Goal: Information Seeking & Learning: Learn about a topic

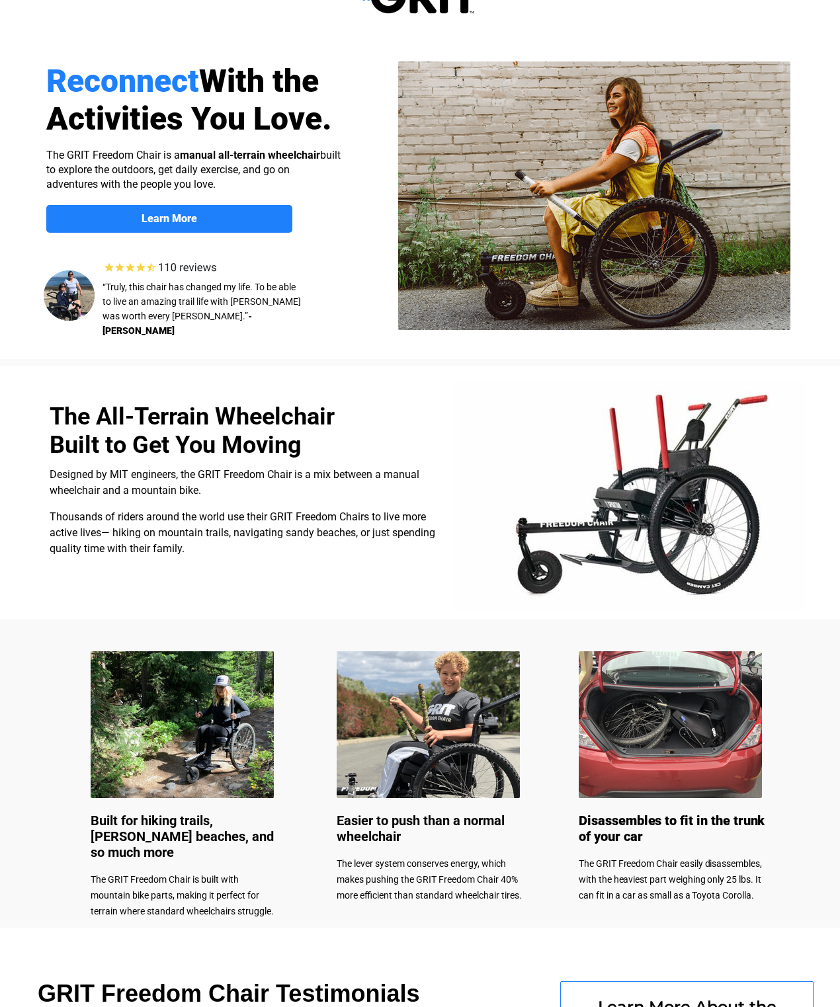
select select "US"
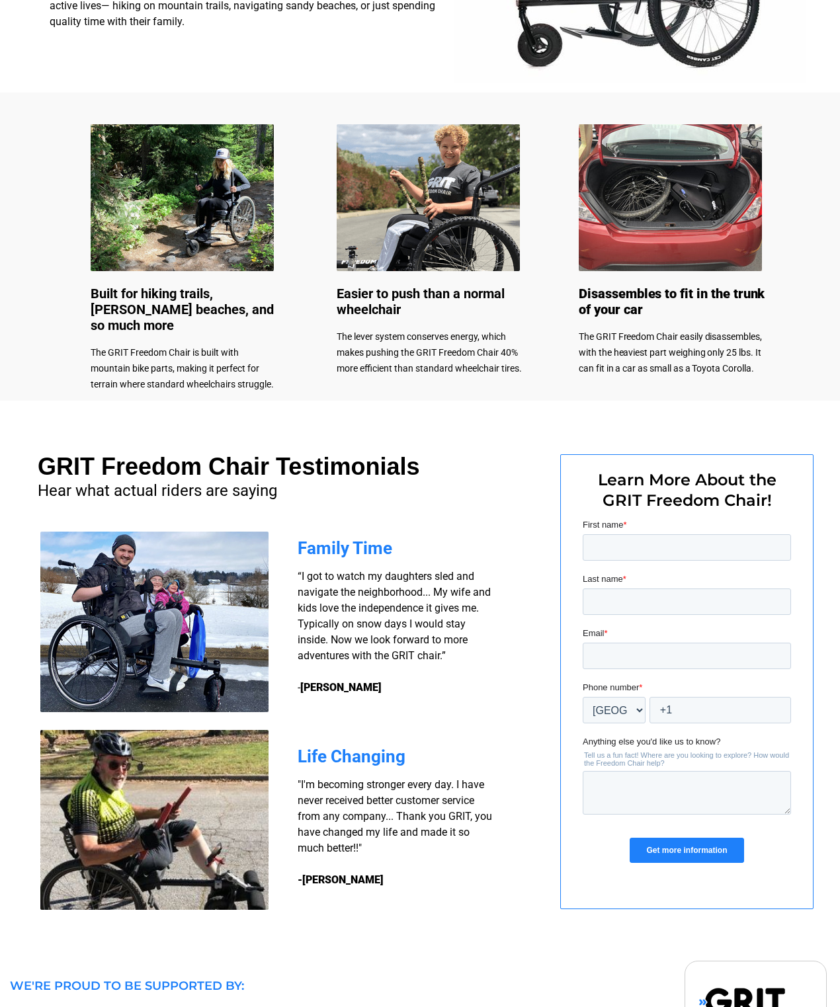
scroll to position [568, 0]
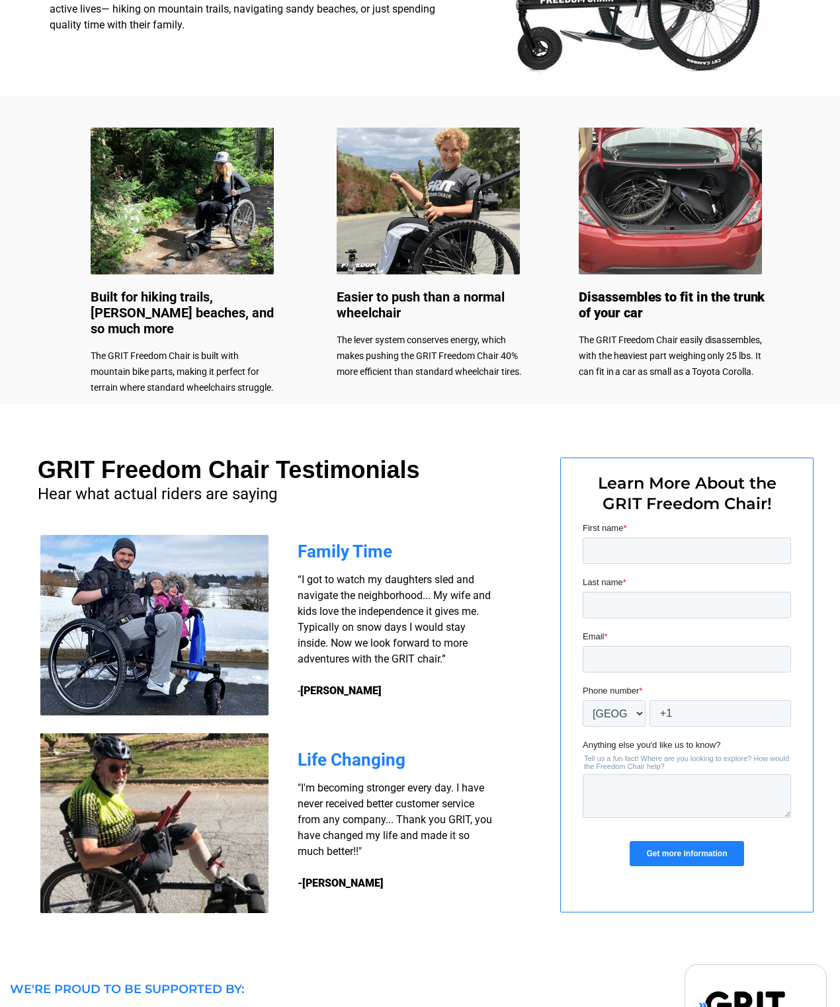
click at [96, 855] on img at bounding box center [154, 823] width 228 height 180
click at [120, 820] on img at bounding box center [154, 823] width 228 height 180
click at [342, 753] on span "Life Changing" at bounding box center [351, 760] width 108 height 20
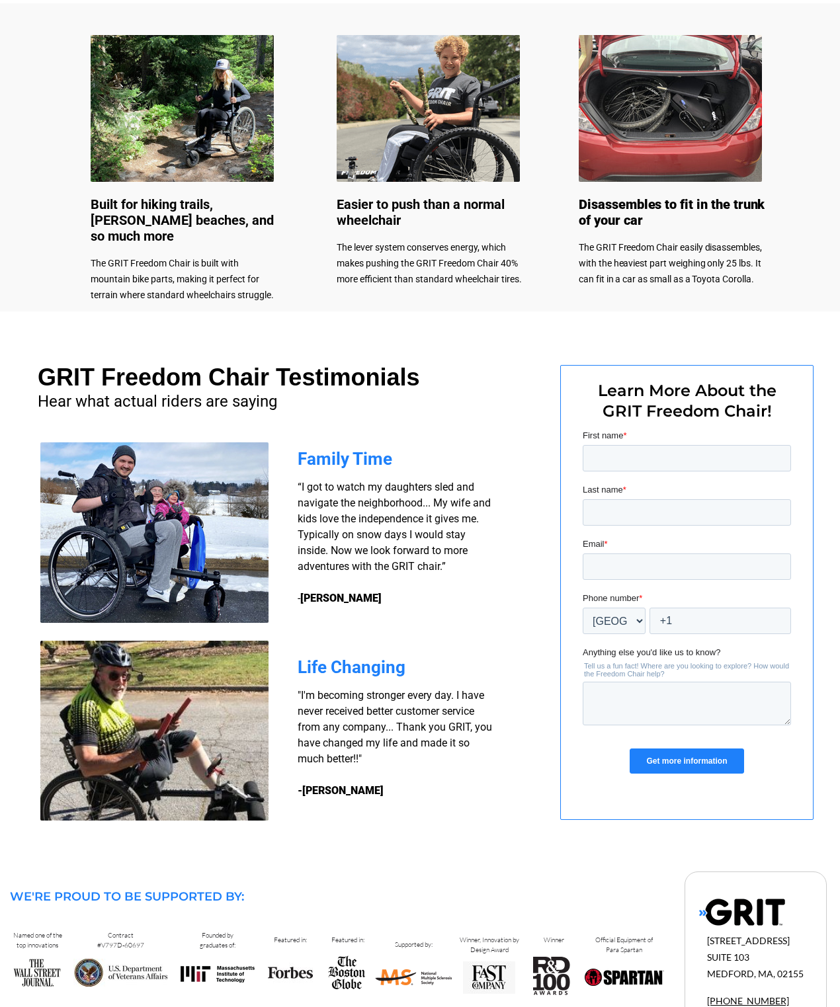
scroll to position [660, 0]
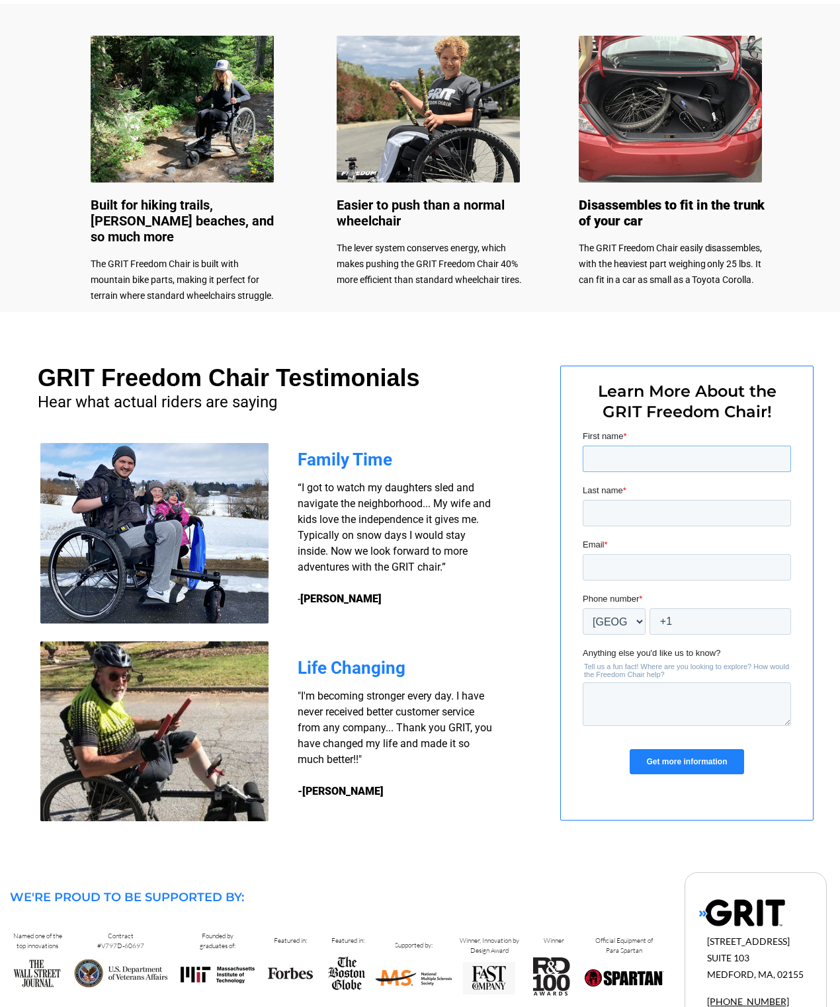
click at [594, 465] on input "First name *" at bounding box center [686, 459] width 208 height 26
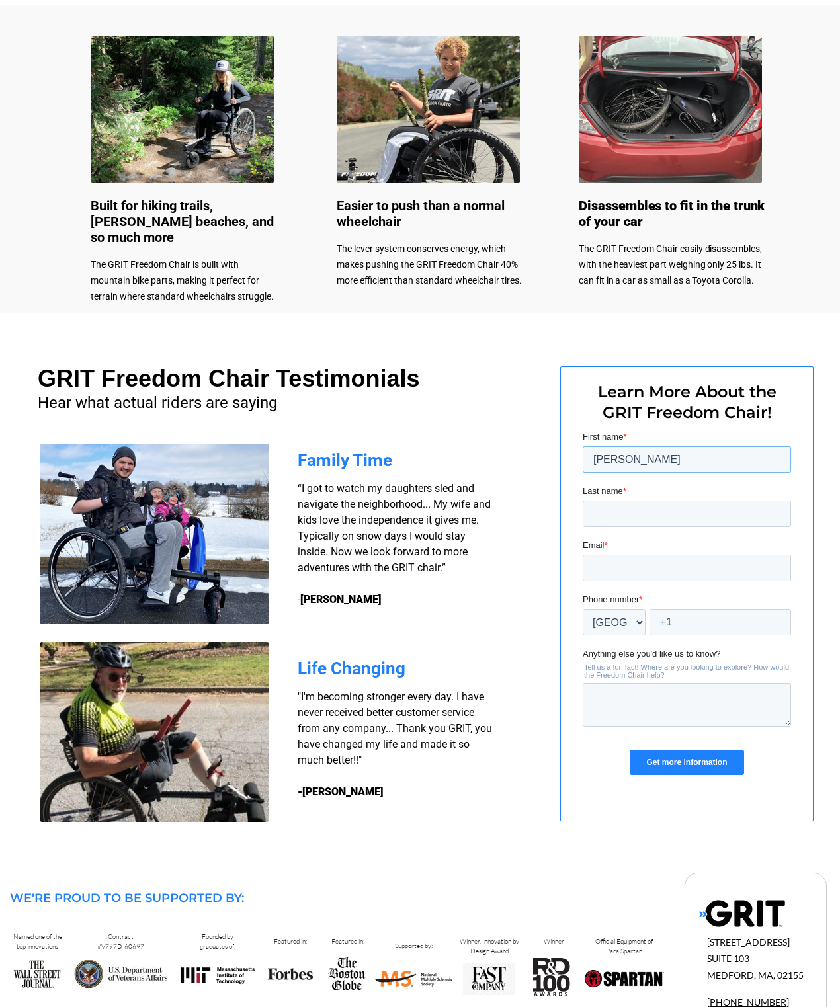
type input "Vilma"
click at [604, 520] on input "Last name *" at bounding box center [686, 513] width 208 height 26
type input "Mally"
click at [594, 576] on input "Email *" at bounding box center [686, 568] width 208 height 26
type input "[EMAIL_ADDRESS][DOMAIN_NAME]"
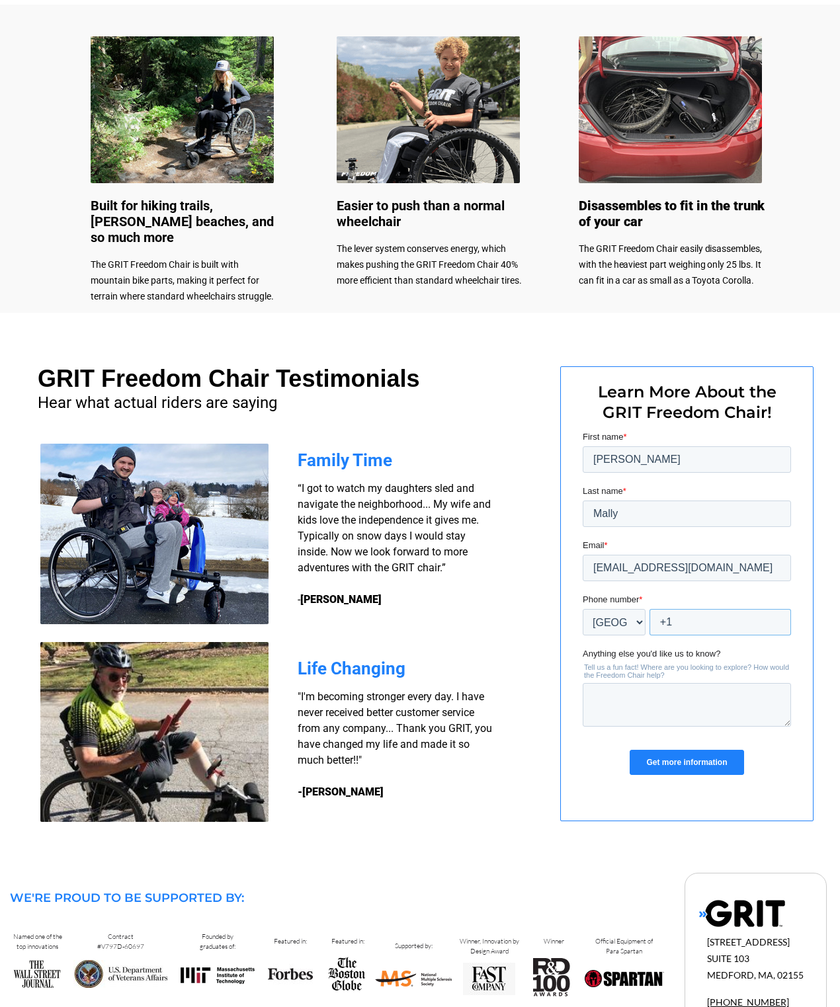
click at [699, 635] on input "+1" at bounding box center [719, 622] width 141 height 26
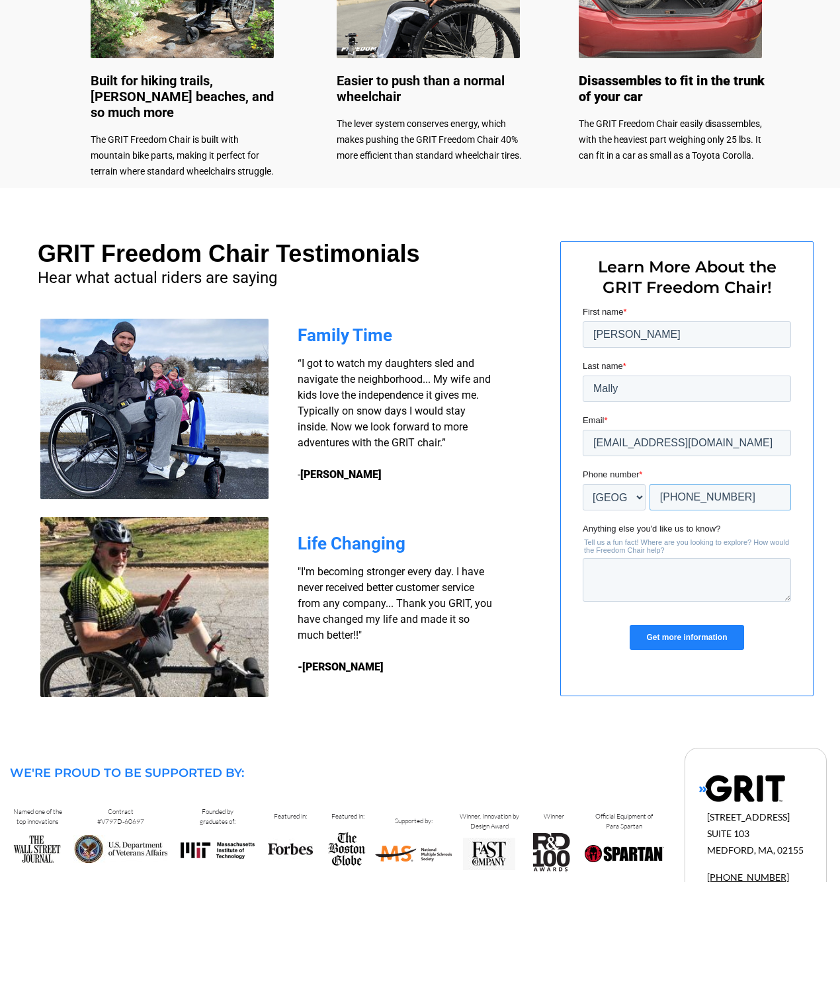
type input "+1 2036852138"
click at [680, 649] on input "Get more information" at bounding box center [686, 636] width 114 height 25
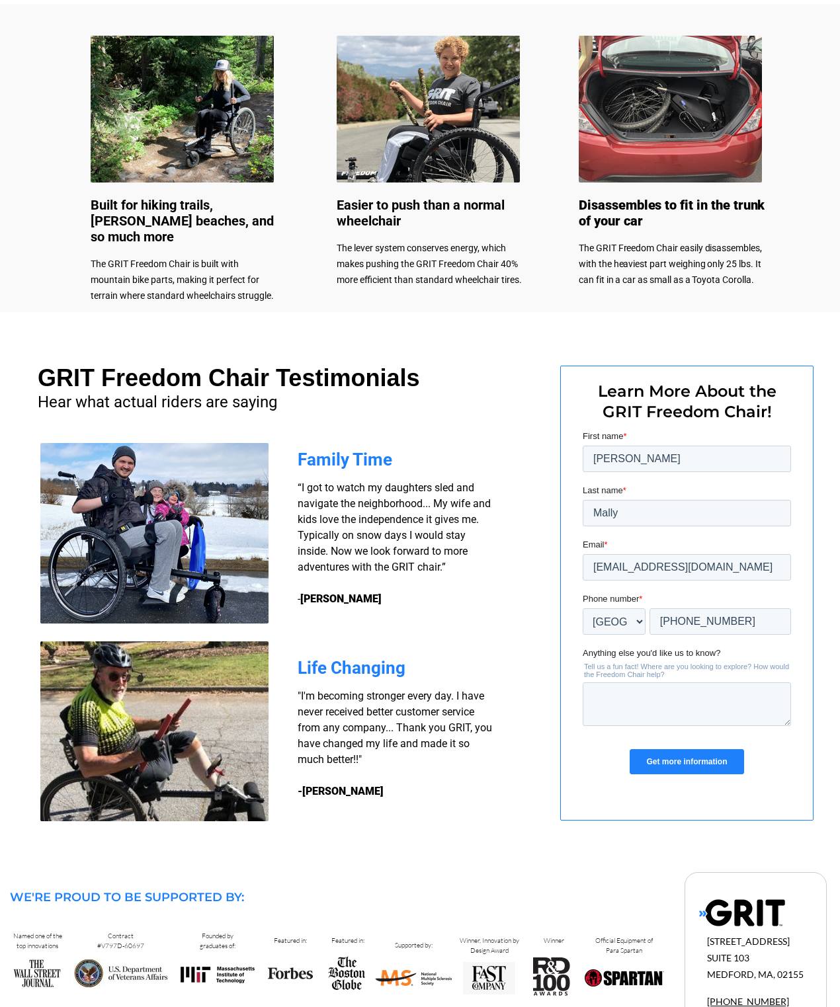
scroll to position [38, 0]
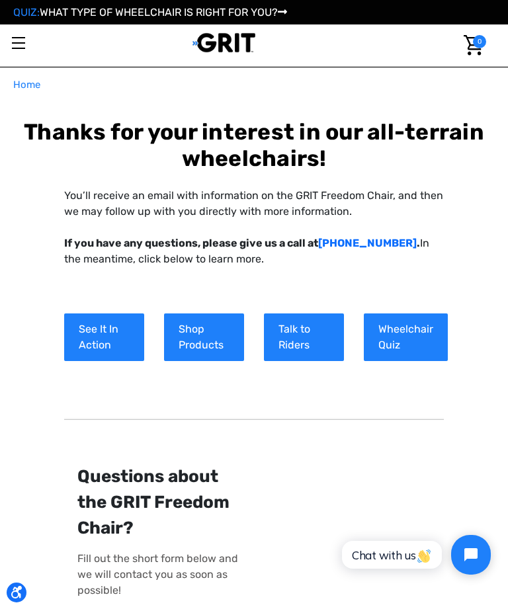
click at [85, 335] on link "See It In Action" at bounding box center [104, 337] width 80 height 48
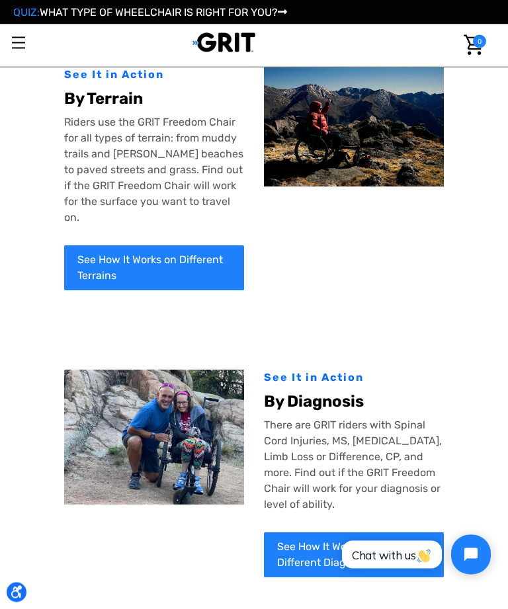
scroll to position [84, 0]
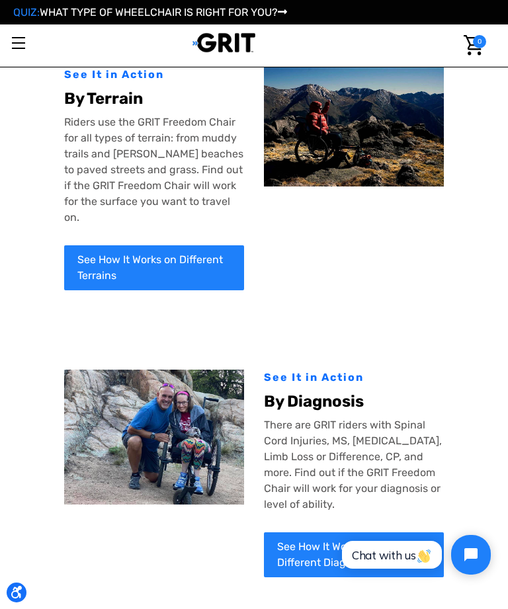
click at [294, 543] on link "See How It Works With Different Diagnoses" at bounding box center [354, 554] width 180 height 45
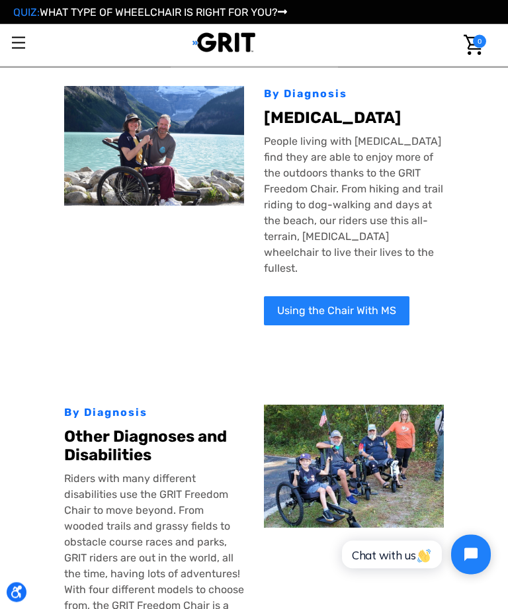
scroll to position [1168, 0]
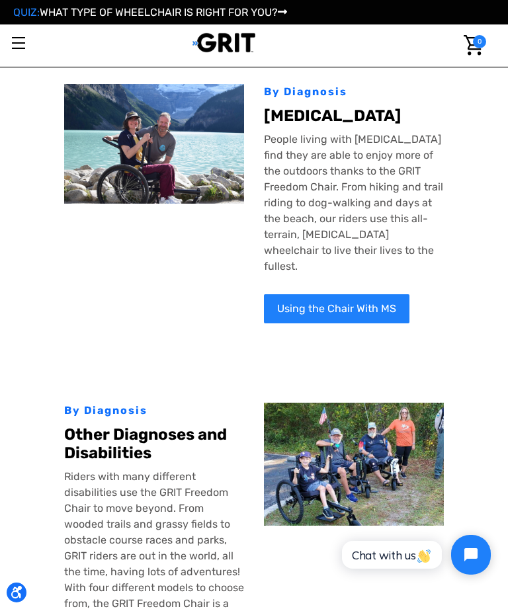
click at [75, 516] on p "Riders with many different disabilities use the GRIT Freedom Chair to move beyo…" at bounding box center [154, 564] width 180 height 190
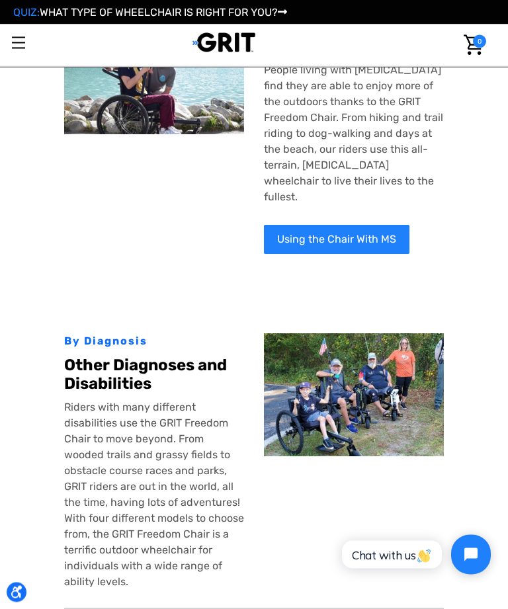
scroll to position [1233, 0]
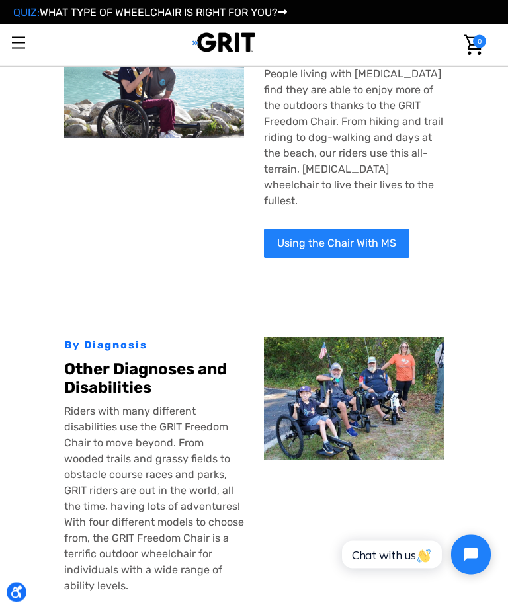
click at [77, 426] on p "Riders with many different disabilities use the GRIT Freedom Chair to move beyo…" at bounding box center [154, 499] width 180 height 190
click at [23, 487] on div "By Diagnosis Spinal Cord Injuries Many people with spinal cord injuries use the…" at bounding box center [254, 76] width 475 height 2283
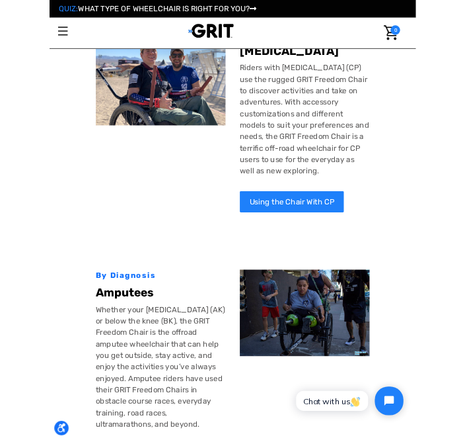
scroll to position [819, 0]
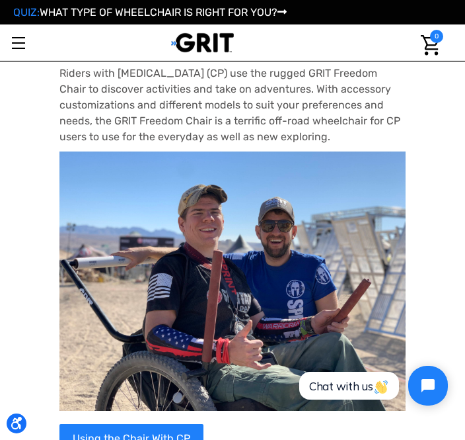
click at [20, 41] on link "Toggle menu" at bounding box center [18, 42] width 36 height 36
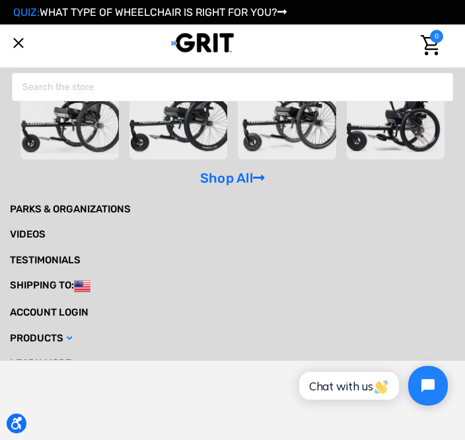
scroll to position [89, 0]
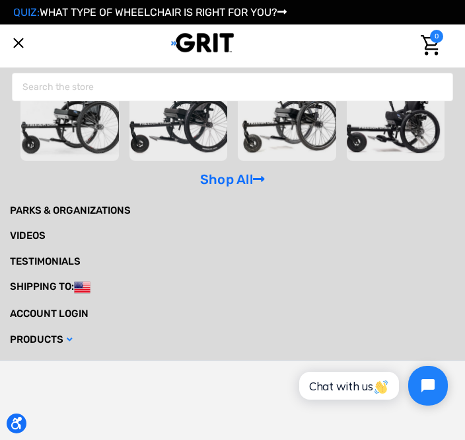
click at [30, 337] on link "Products" at bounding box center [233, 340] width 446 height 26
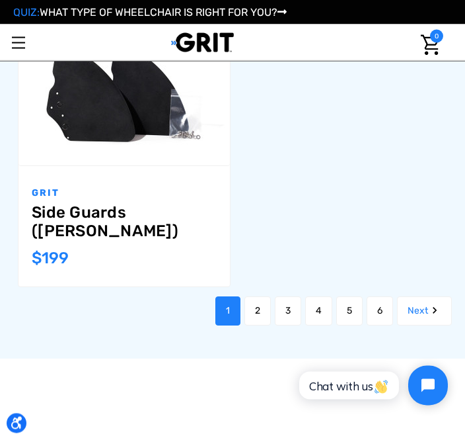
scroll to position [2391, 0]
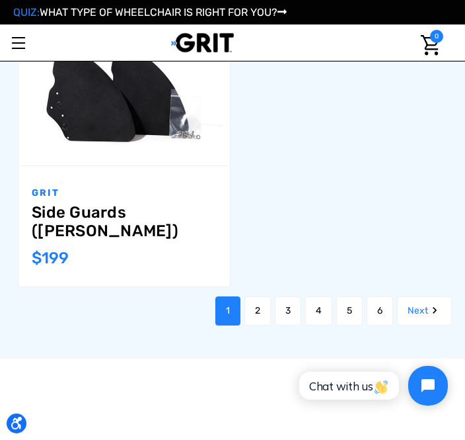
click at [250, 296] on link "2" at bounding box center [258, 310] width 26 height 29
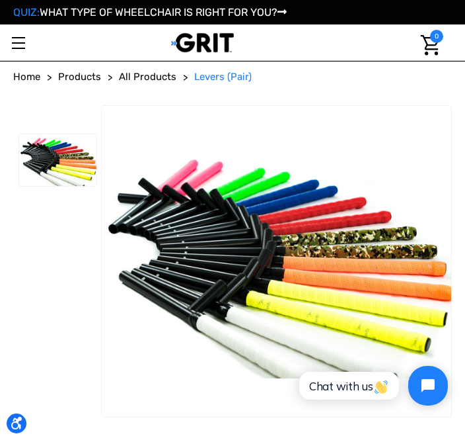
click at [13, 38] on link "Toggle menu" at bounding box center [18, 42] width 36 height 36
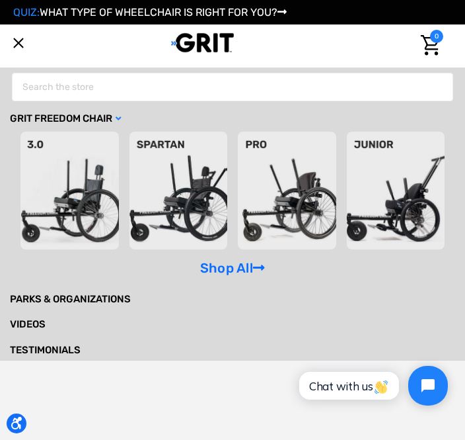
click at [115, 121] on link "GRIT Freedom Chair" at bounding box center [233, 119] width 446 height 26
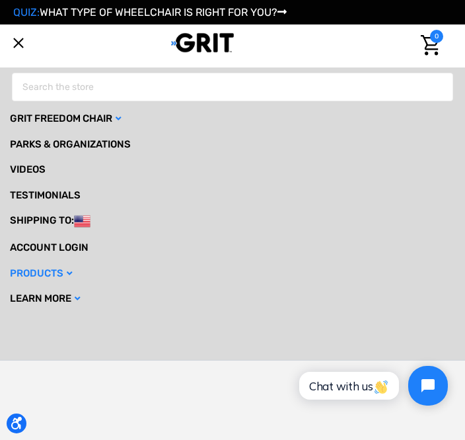
click at [114, 352] on ul "GRIT Freedom Chair Shop All Parks & Organizations Videos Testimonials Shipping …" at bounding box center [232, 228] width 465 height 264
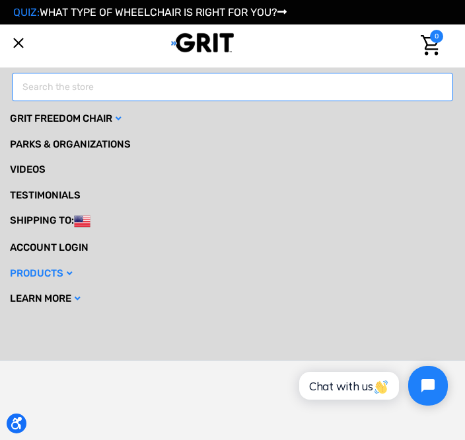
click at [37, 87] on input "Search" at bounding box center [233, 87] width 442 height 28
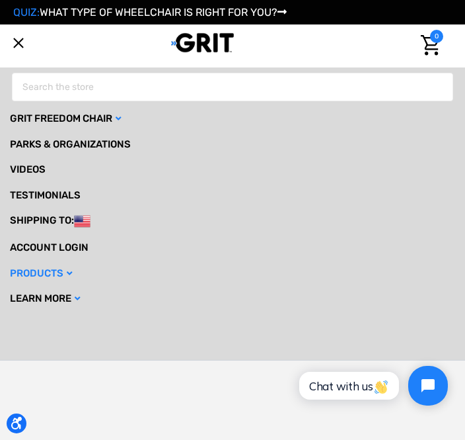
click at [22, 54] on link "Toggle menu" at bounding box center [18, 42] width 36 height 36
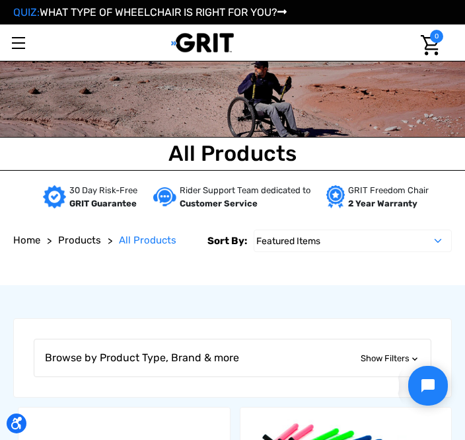
scroll to position [42, 0]
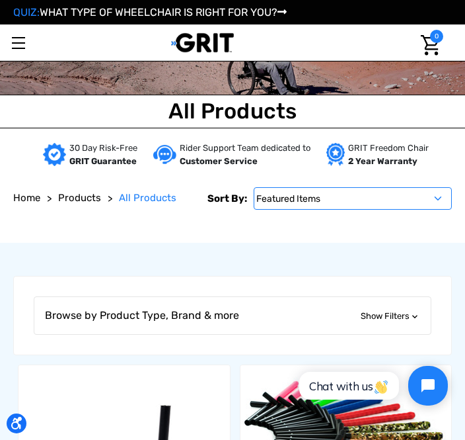
click at [439, 197] on select "Featured Items Newest Items Best Selling A to Z Z to A By Review Price: Ascendi…" at bounding box center [353, 198] width 198 height 22
select select "priceasc"
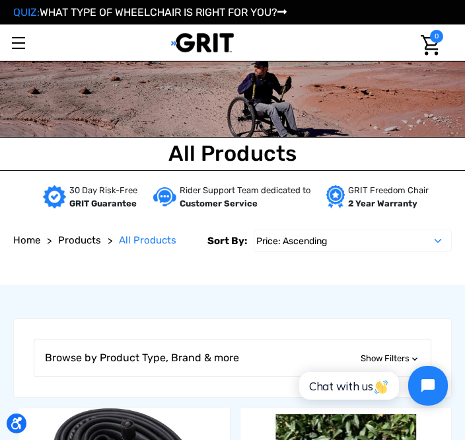
click at [136, 239] on span "All Products" at bounding box center [148, 240] width 58 height 12
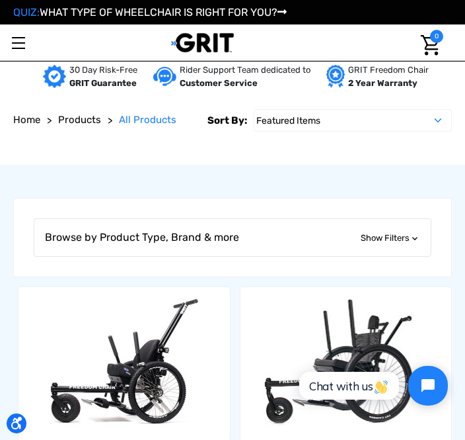
click at [415, 243] on icon "Browse by Product Type, Brand & more" at bounding box center [415, 238] width 11 height 11
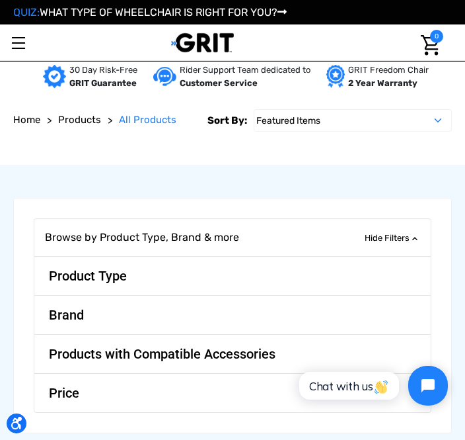
click at [63, 267] on span "Product Type" at bounding box center [87, 275] width 99 height 37
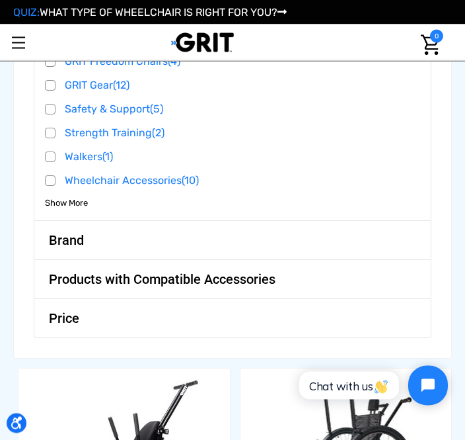
scroll to position [470, 0]
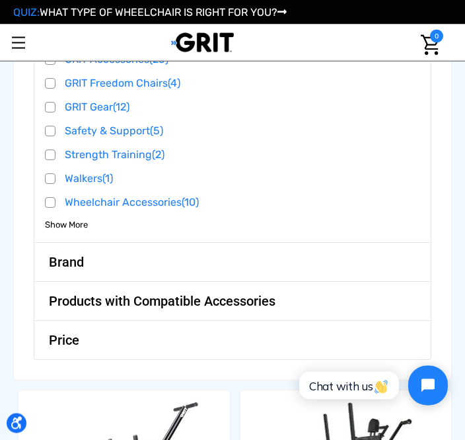
click at [122, 299] on span "Products with Compatible Accessories" at bounding box center [162, 301] width 248 height 37
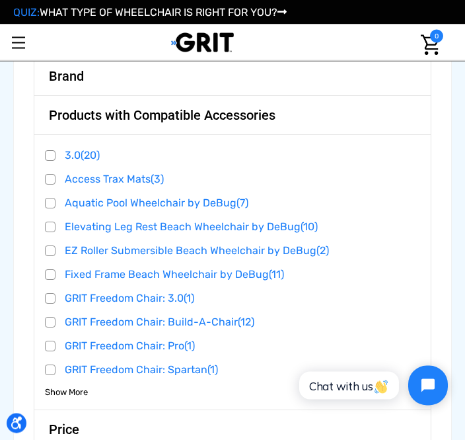
scroll to position [634, 0]
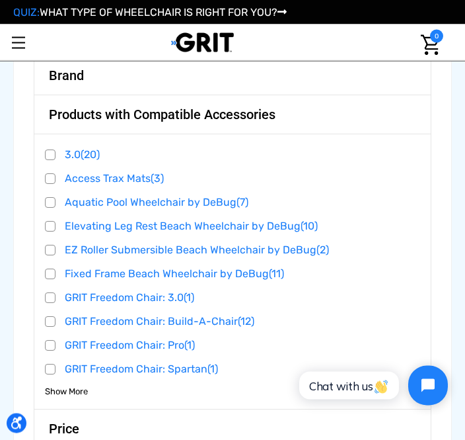
click at [126, 340] on link "GRIT Freedom Chair: Pro (1)" at bounding box center [233, 346] width 376 height 20
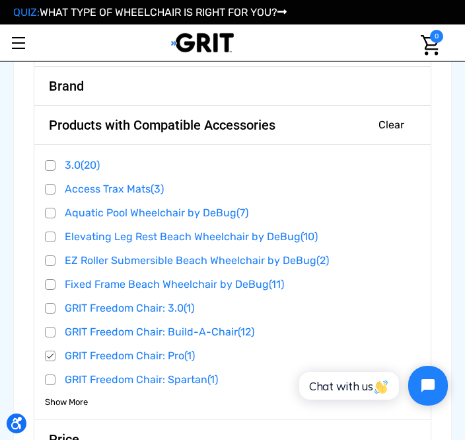
scroll to position [298, 0]
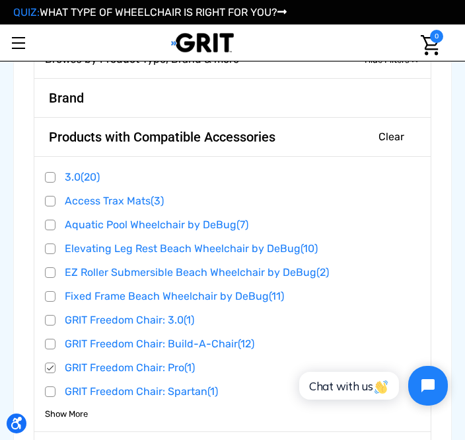
click at [10, 39] on link "Toggle menu" at bounding box center [18, 42] width 36 height 36
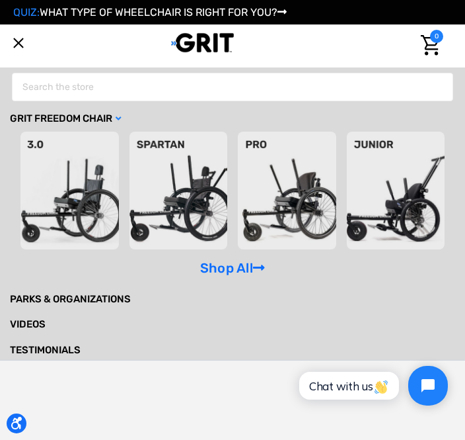
click at [118, 117] on link "GRIT Freedom Chair" at bounding box center [233, 119] width 446 height 26
